Goal: Use online tool/utility

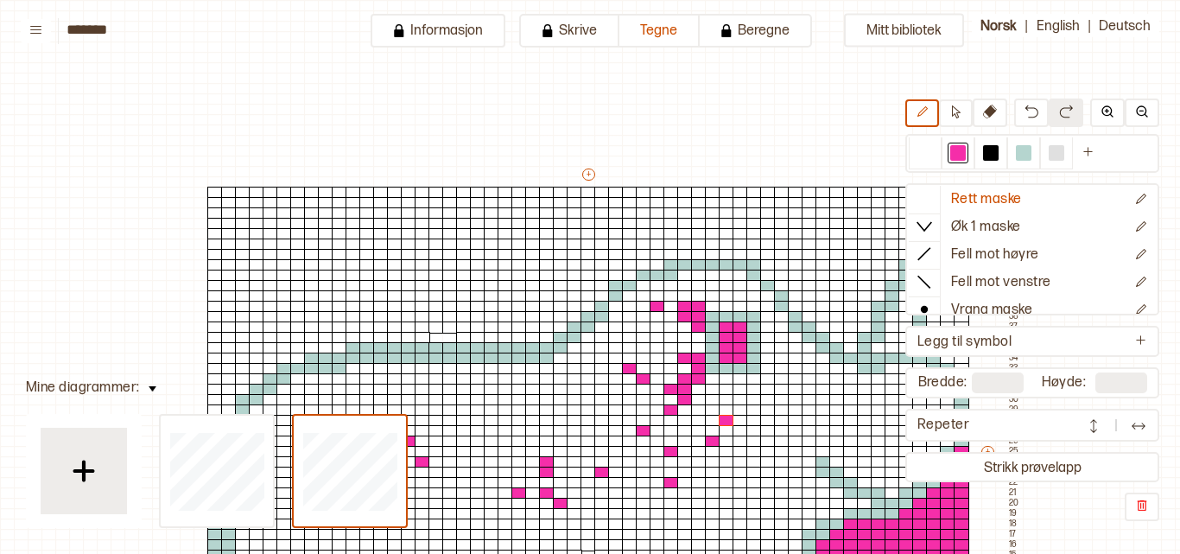
click at [581, 253] on div "+ + + + 55 54 53 52 51 50 49 48 47 46 45 44 43 42 41 40 39 38 37 36 35 34 33 32…" at bounding box center [601, 456] width 843 height 580
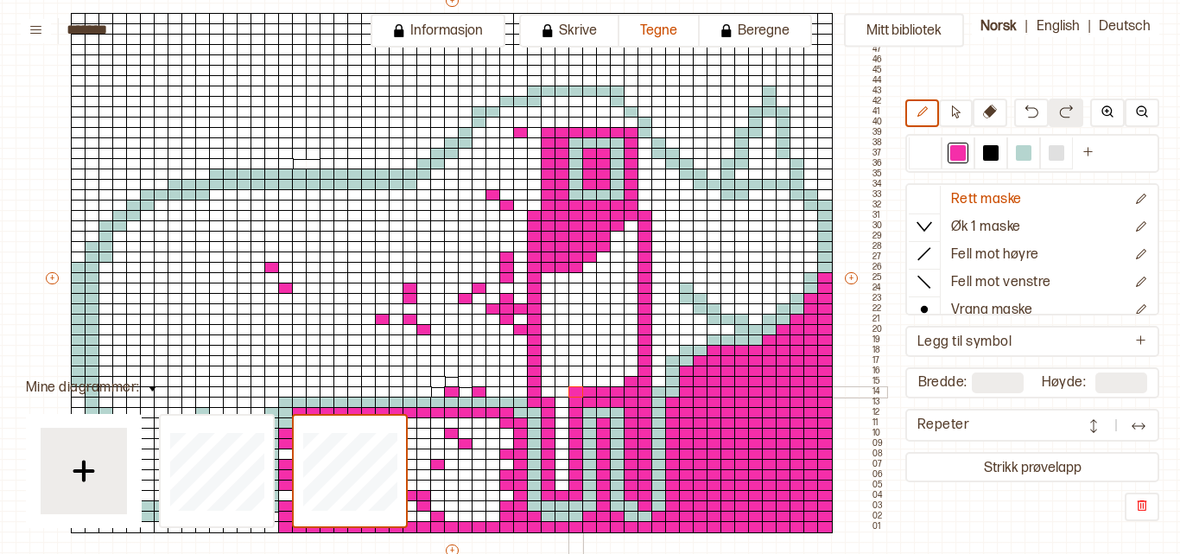
drag, startPoint x: 594, startPoint y: 241, endPoint x: 570, endPoint y: 394, distance: 154.8
click at [570, 394] on div "+ + + + 55 54 53 52 51 50 49 48 47 46 45 44 43 42 41 40 39 38 37 36 35 34 33 32…" at bounding box center [464, 282] width 843 height 580
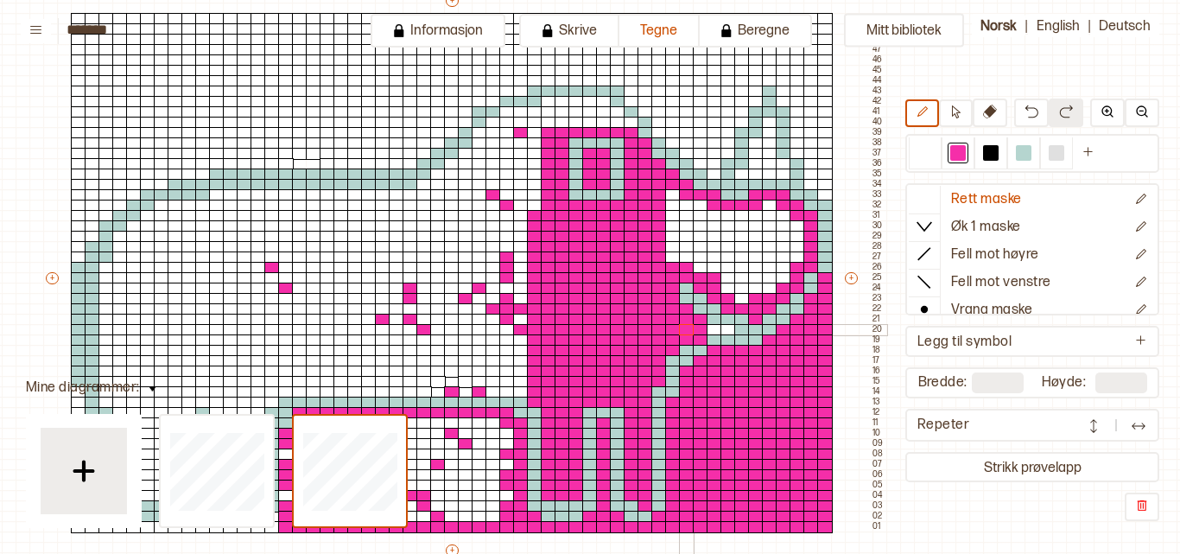
drag, startPoint x: 561, startPoint y: 485, endPoint x: 686, endPoint y: 326, distance: 202.4
click at [686, 326] on div "+ + + + 55 54 53 52 51 50 49 48 47 46 45 44 43 42 41 40 39 38 37 36 35 34 33 32…" at bounding box center [464, 282] width 843 height 580
drag, startPoint x: 707, startPoint y: 327, endPoint x: 720, endPoint y: 329, distance: 13.9
click at [720, 329] on div "+ + + + 55 54 53 52 51 50 49 48 47 46 45 44 43 42 41 40 39 38 37 36 35 34 33 32…" at bounding box center [464, 282] width 843 height 580
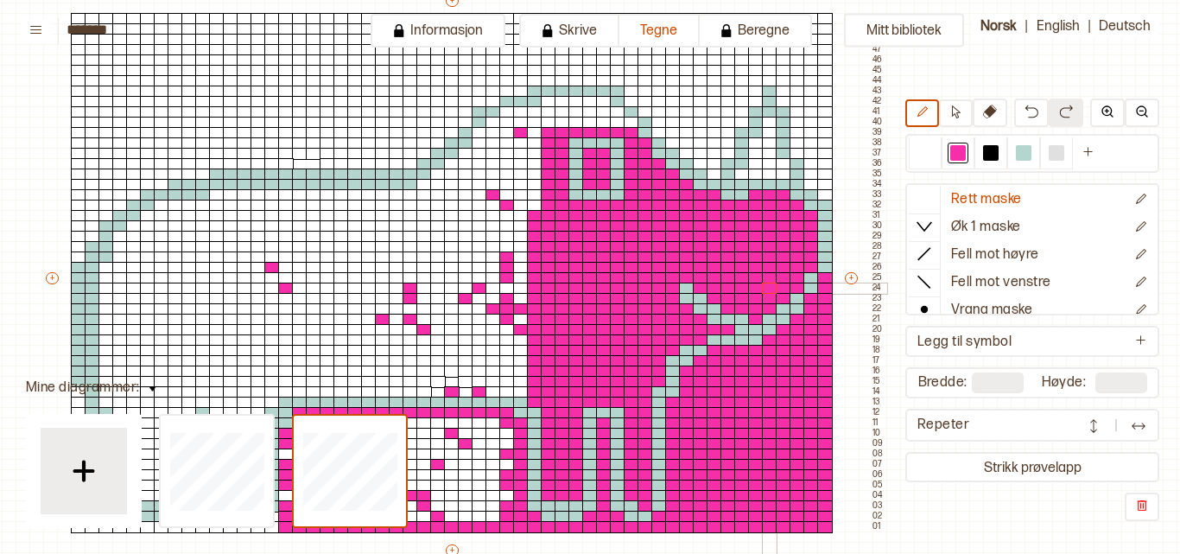
drag, startPoint x: 670, startPoint y: 192, endPoint x: 773, endPoint y: 262, distance: 124.3
click at [773, 266] on div "+ + + + 55 54 53 52 51 50 49 48 47 46 45 44 43 42 41 40 39 38 37 36 35 34 33 32…" at bounding box center [464, 282] width 843 height 580
drag, startPoint x: 741, startPoint y: 174, endPoint x: 767, endPoint y: 124, distance: 57.2
click at [767, 124] on div "+ + + + 55 54 53 52 51 50 49 48 47 46 45 44 43 42 41 40 39 38 37 36 35 34 33 32…" at bounding box center [464, 282] width 843 height 580
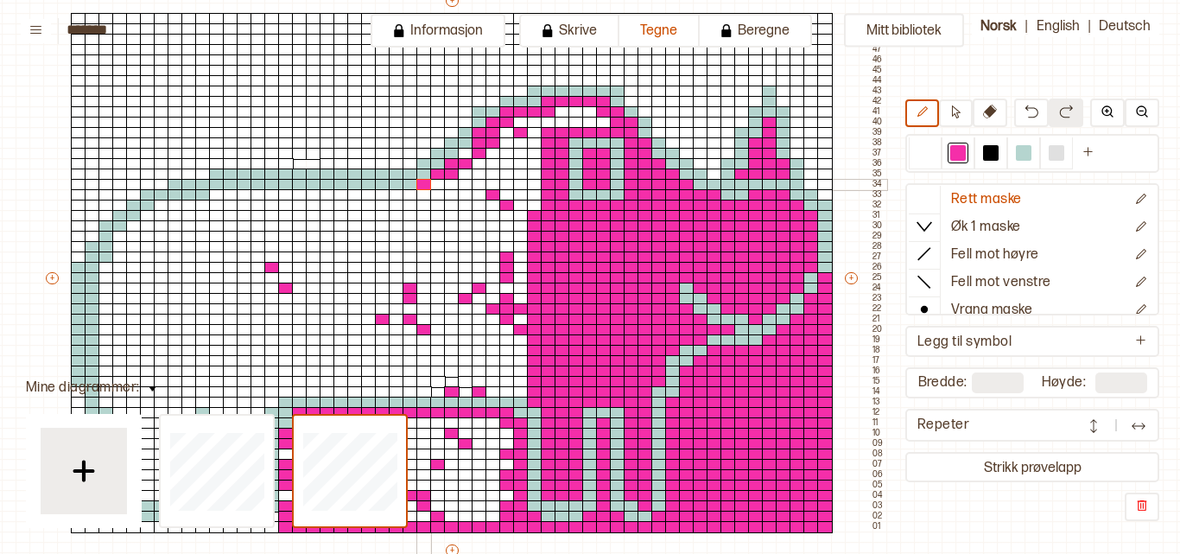
drag, startPoint x: 630, startPoint y: 123, endPoint x: 466, endPoint y: 178, distance: 173.2
click at [466, 178] on div "+ + + + 55 54 53 52 51 50 49 48 47 46 45 44 43 42 41 40 39 38 37 36 35 34 33 32…" at bounding box center [464, 282] width 843 height 580
click at [468, 172] on div at bounding box center [466, 174] width 16 height 12
click at [466, 154] on div at bounding box center [466, 154] width 16 height 12
drag, startPoint x: 420, startPoint y: 188, endPoint x: 485, endPoint y: 249, distance: 89.3
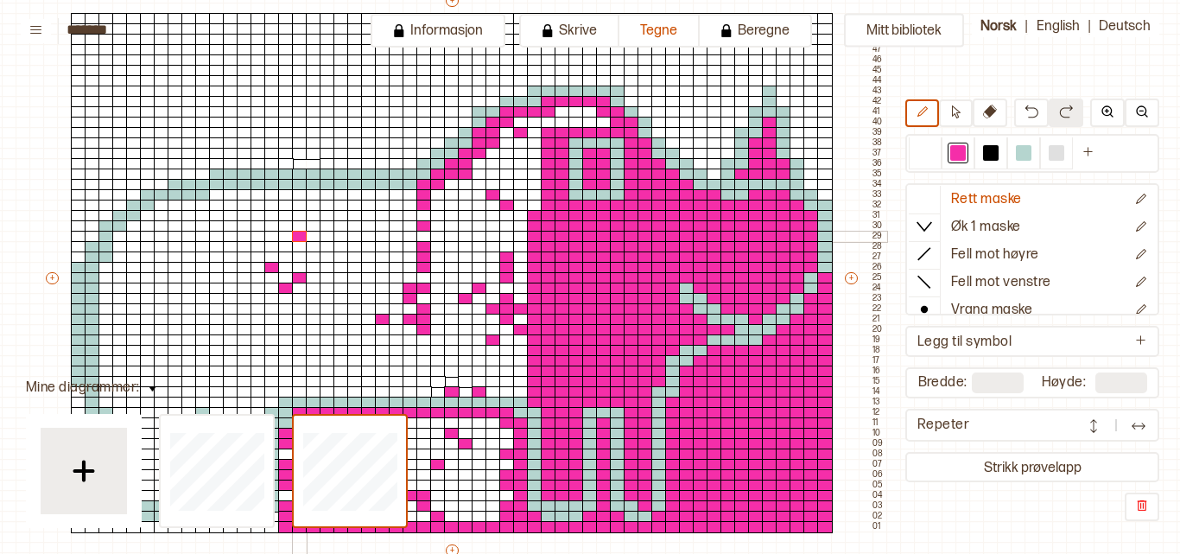
click at [485, 249] on div "+ + + + 55 54 53 52 51 50 49 48 47 46 45 44 43 42 41 40 39 38 37 36 35 34 33 32…" at bounding box center [464, 282] width 843 height 580
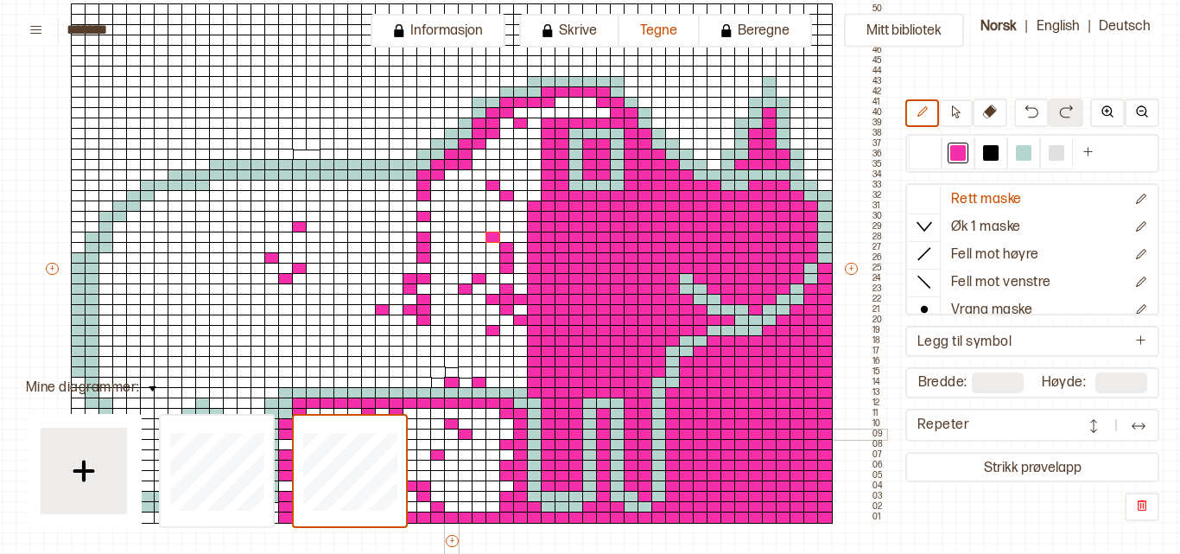
scroll to position [179, 136]
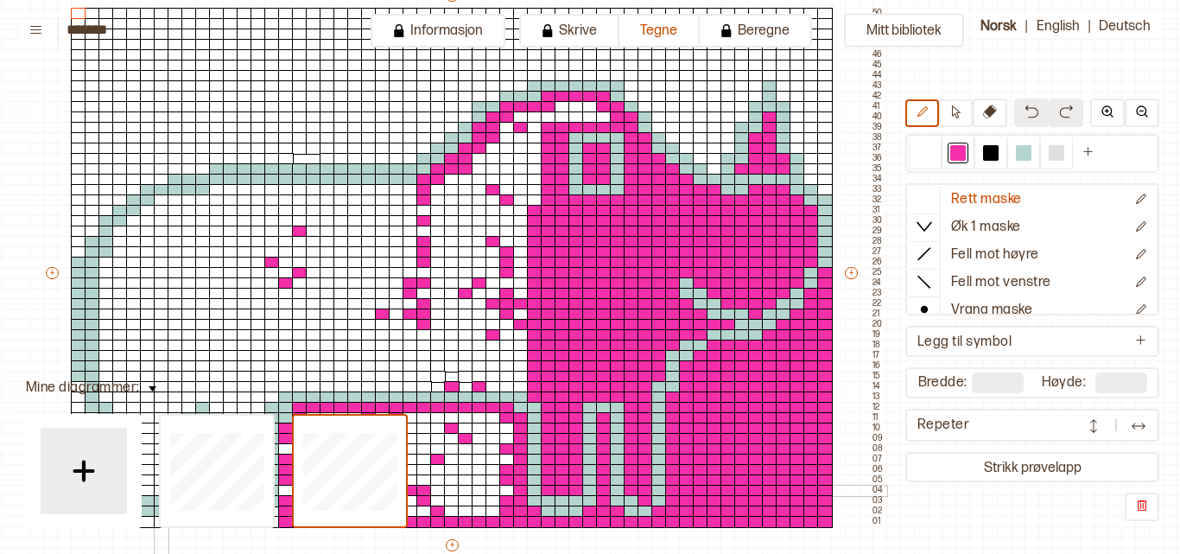
click at [157, 490] on div at bounding box center [162, 491] width 16 height 12
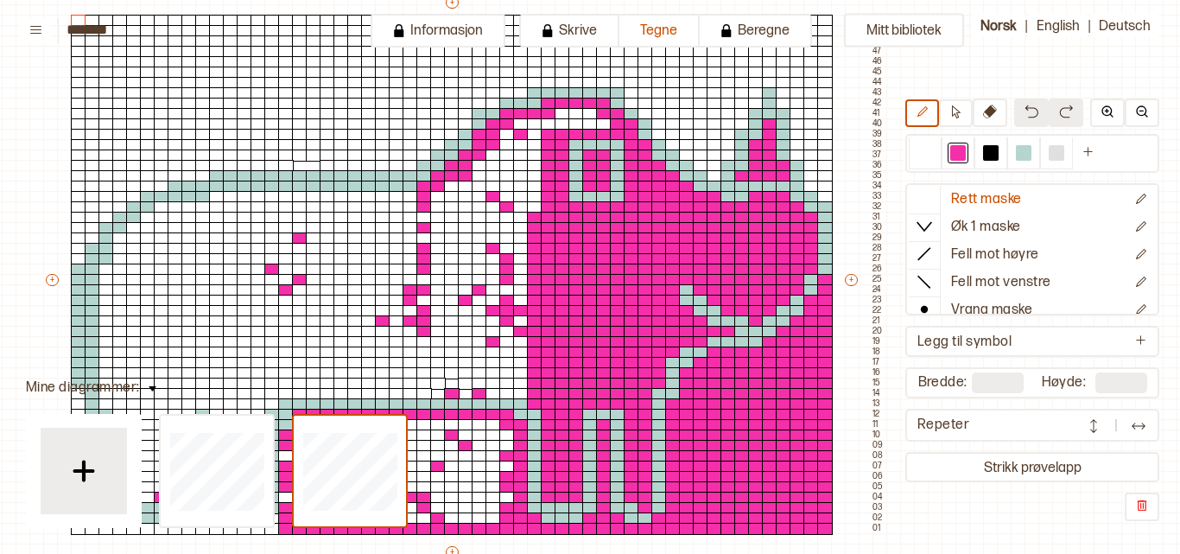
scroll to position [172, 136]
